Goal: Entertainment & Leisure: Consume media (video, audio)

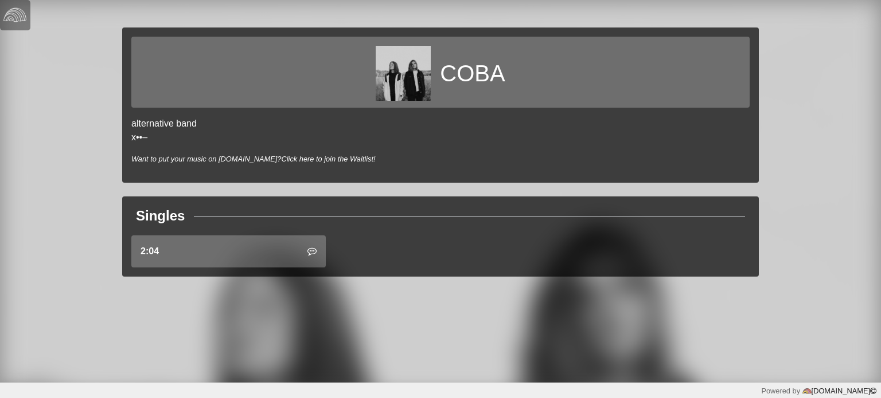
click at [429, 88] on img at bounding box center [403, 73] width 55 height 55
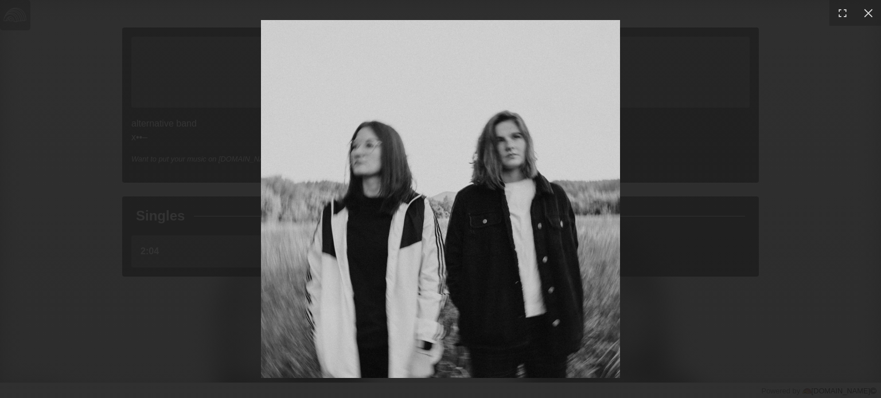
click at [669, 218] on div at bounding box center [440, 199] width 881 height 398
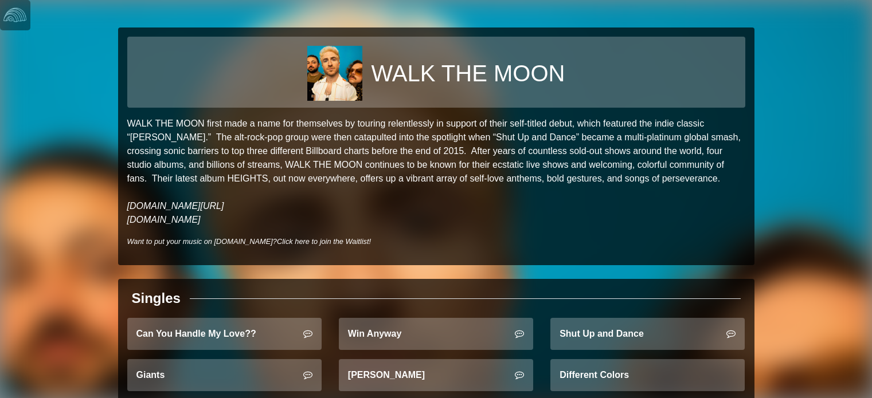
scroll to position [31, 0]
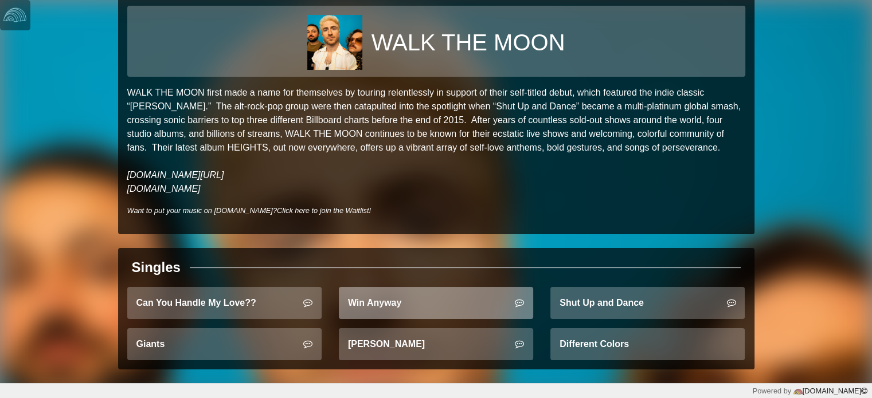
click at [479, 302] on link "Win Anyway" at bounding box center [436, 303] width 194 height 32
